Goal: Navigation & Orientation: Understand site structure

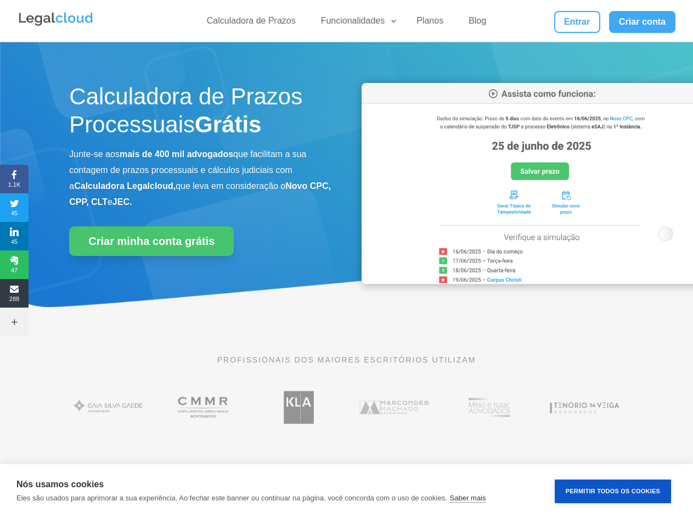
click at [346, 259] on div "Calculadora de Prazos Processuais Grátis Junte-se aos mais de 400 mil advogados…" at bounding box center [346, 186] width 554 height 234
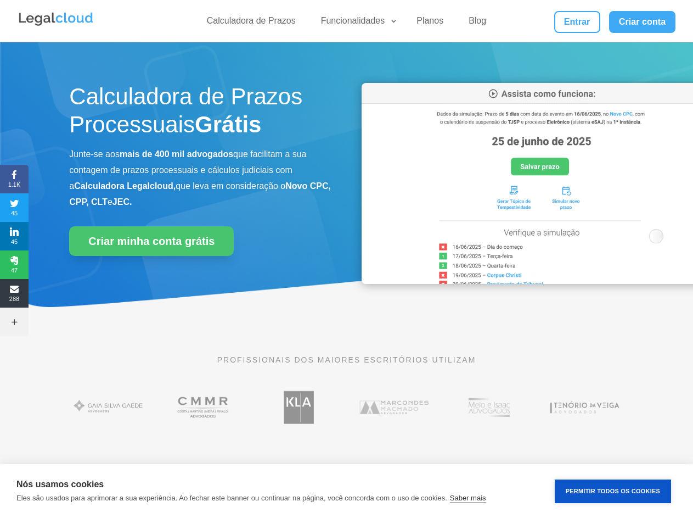
click at [346, 259] on div "Calculadora de Prazos Processuais Grátis Junte-se aos mais de 400 mil advogados…" at bounding box center [346, 186] width 554 height 234
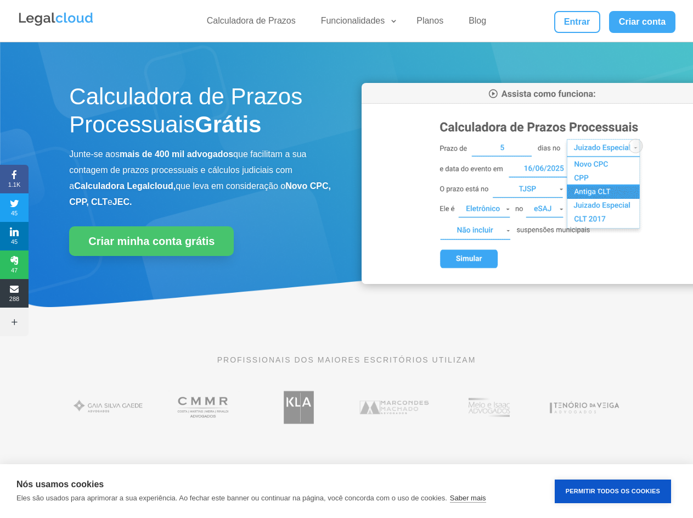
click at [356, 23] on link "Funcionalidades" at bounding box center [356, 23] width 84 height 16
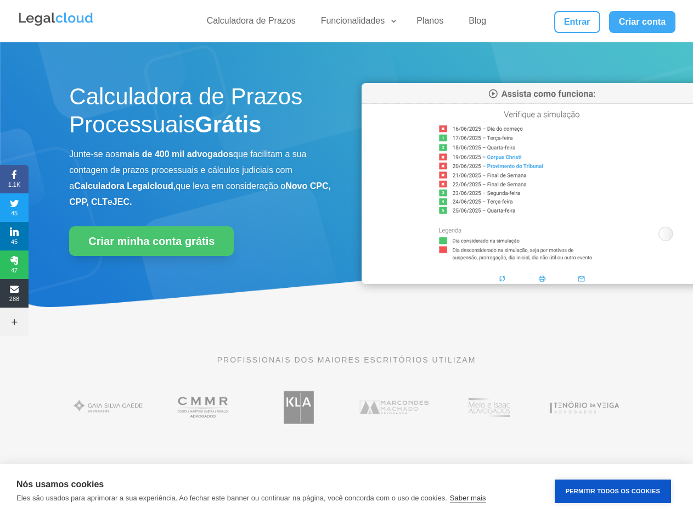
click at [14, 179] on span "1.1K" at bounding box center [14, 179] width 29 height 18
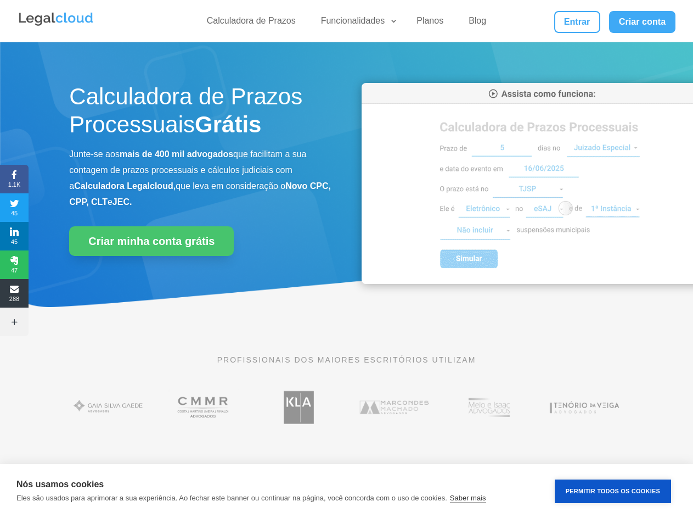
click at [14, 207] on span "45" at bounding box center [14, 208] width 29 height 18
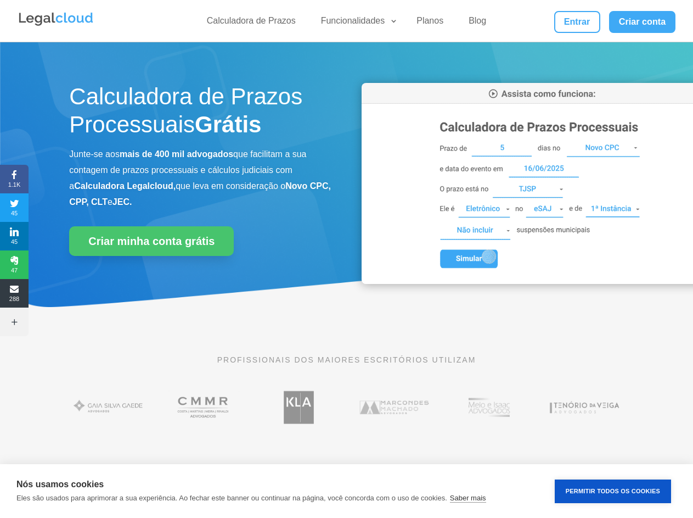
click at [14, 236] on span "45" at bounding box center [14, 236] width 29 height 18
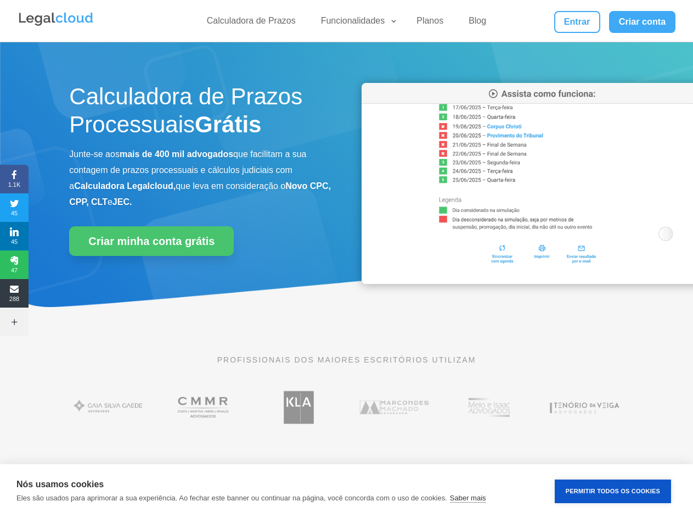
click at [14, 265] on span "47" at bounding box center [14, 265] width 29 height 18
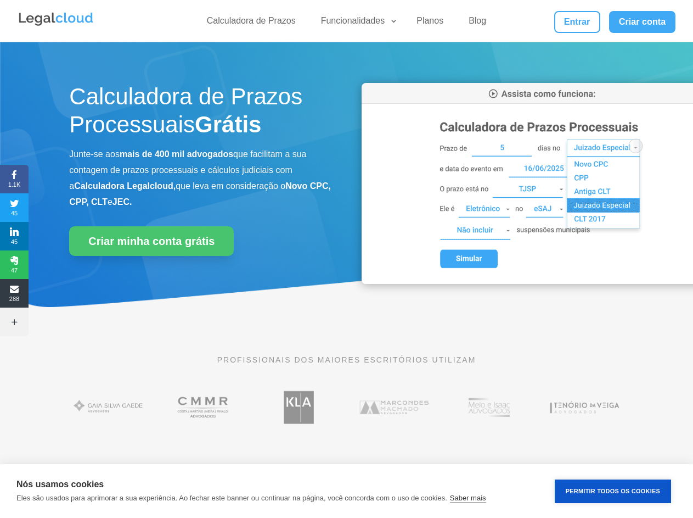
click at [14, 293] on span "288" at bounding box center [14, 293] width 29 height 18
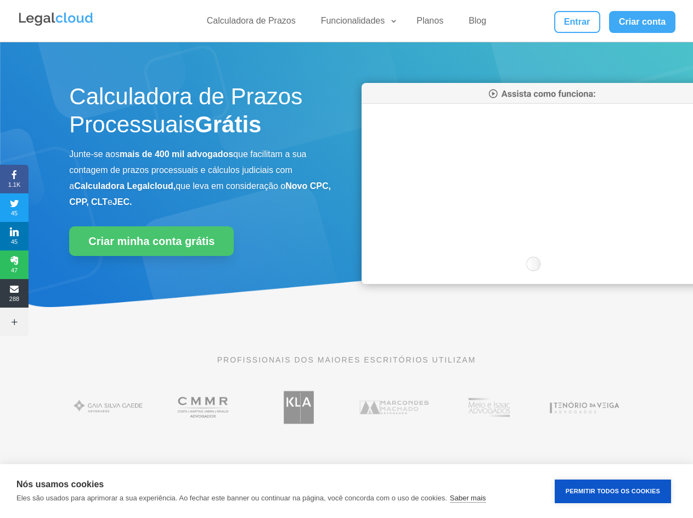
click at [14, 322] on icon at bounding box center [14, 321] width 29 height 9
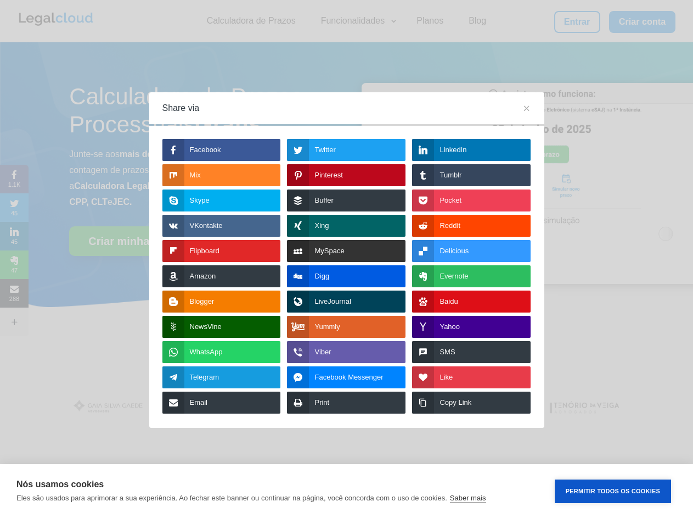
click at [613, 491] on button "Permitir Todos os Cookies" at bounding box center [613, 491] width 116 height 24
